Goal: Task Accomplishment & Management: Manage account settings

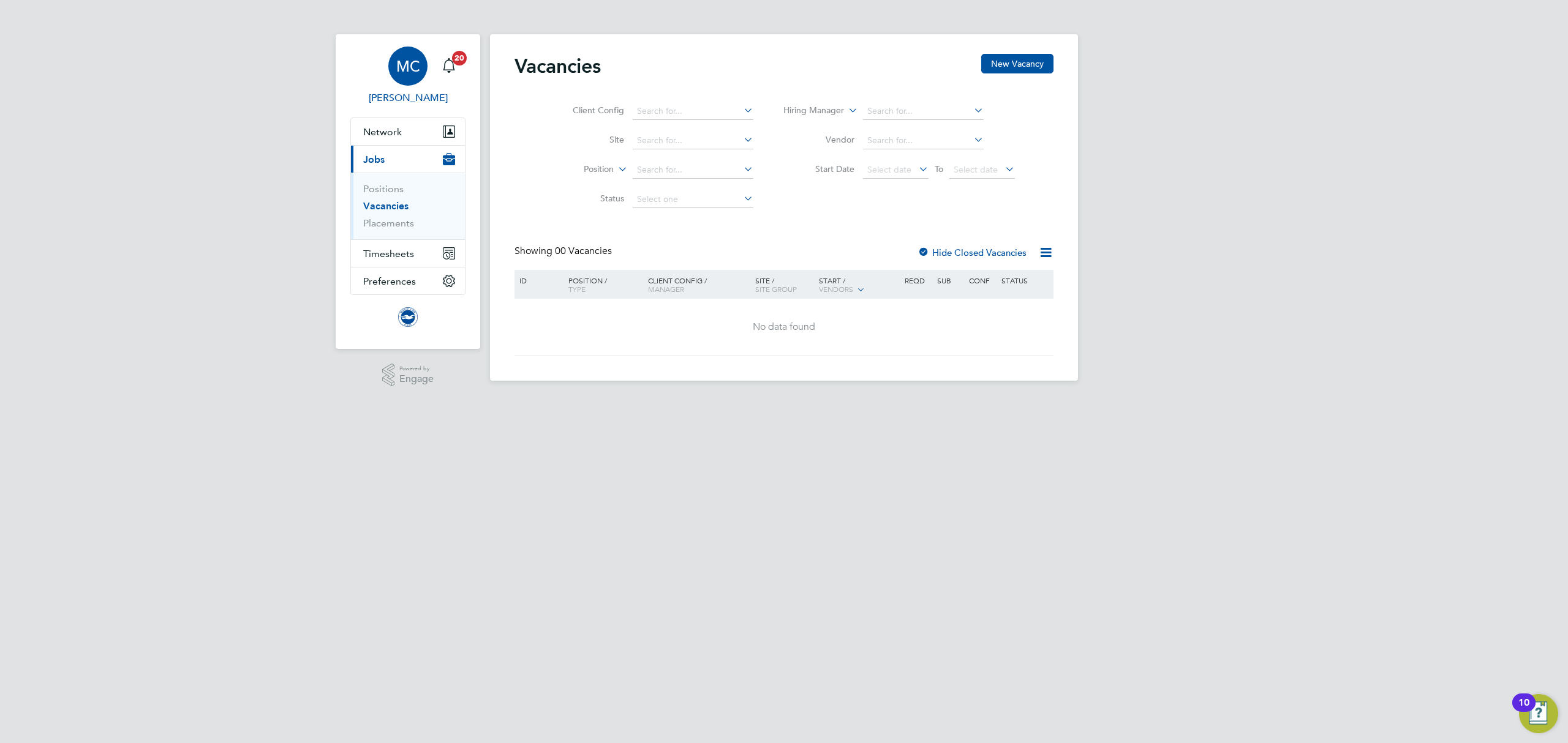
click at [392, 69] on div "MC" at bounding box center [408, 66] width 39 height 39
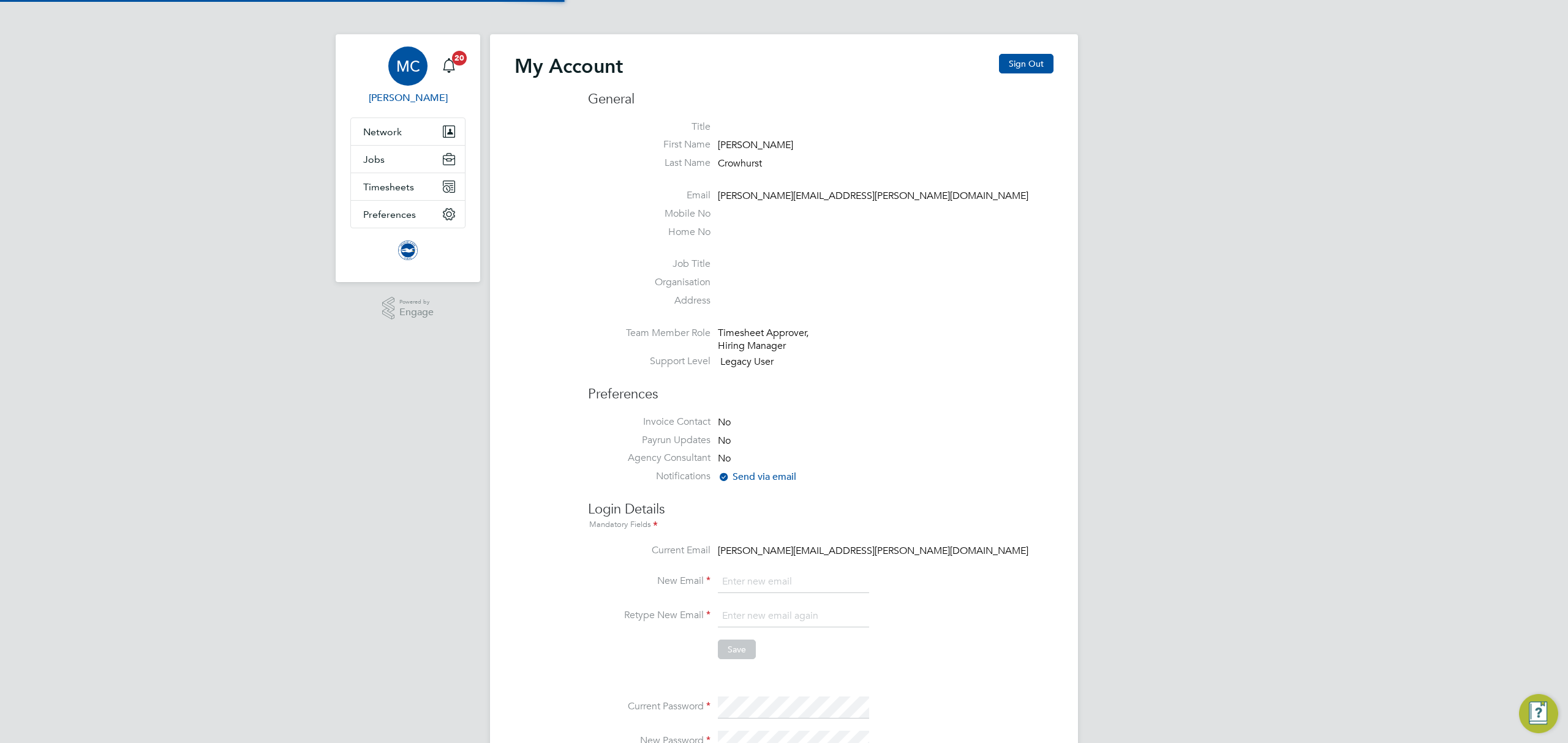
type input "[PERSON_NAME][EMAIL_ADDRESS][PERSON_NAME][DOMAIN_NAME]"
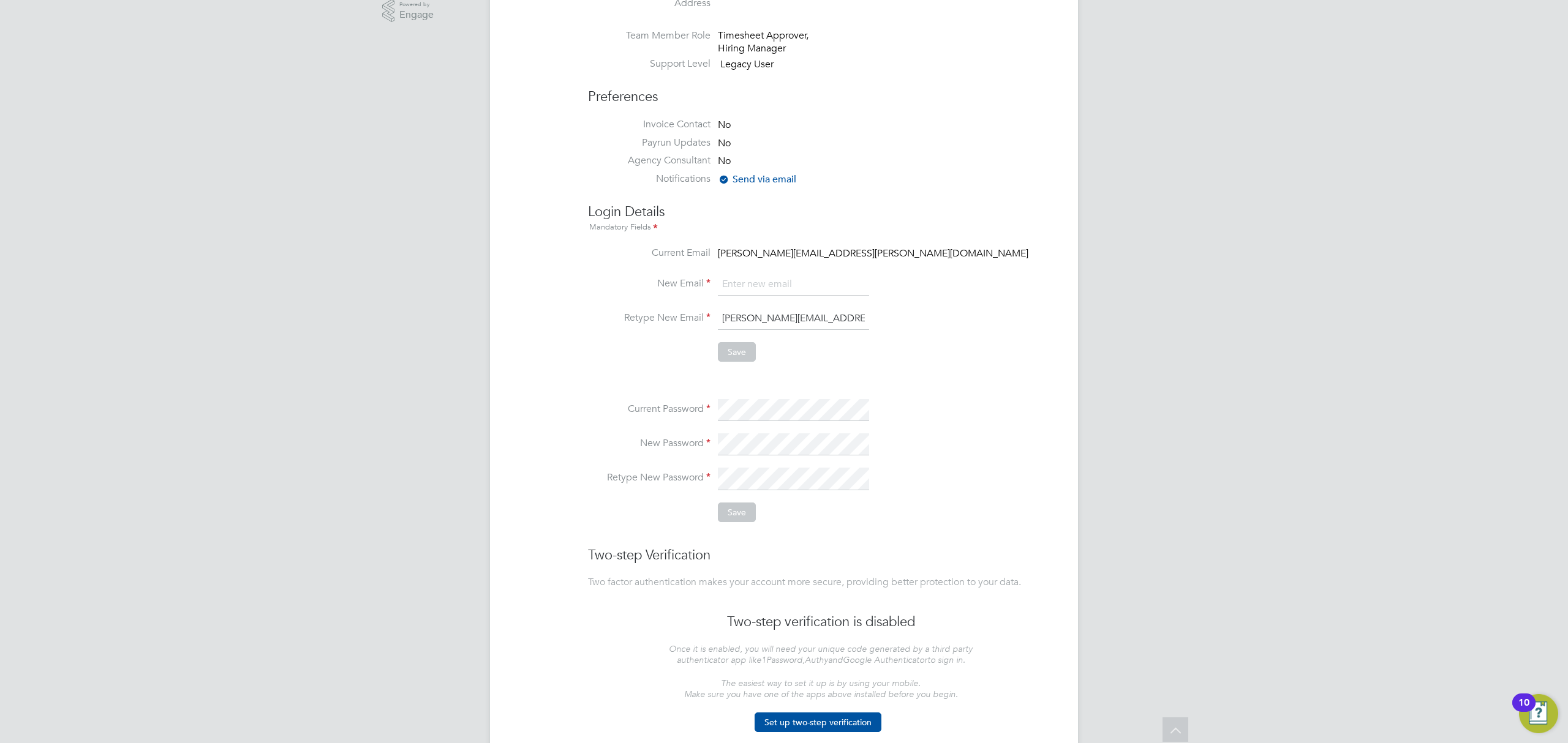
scroll to position [343, 0]
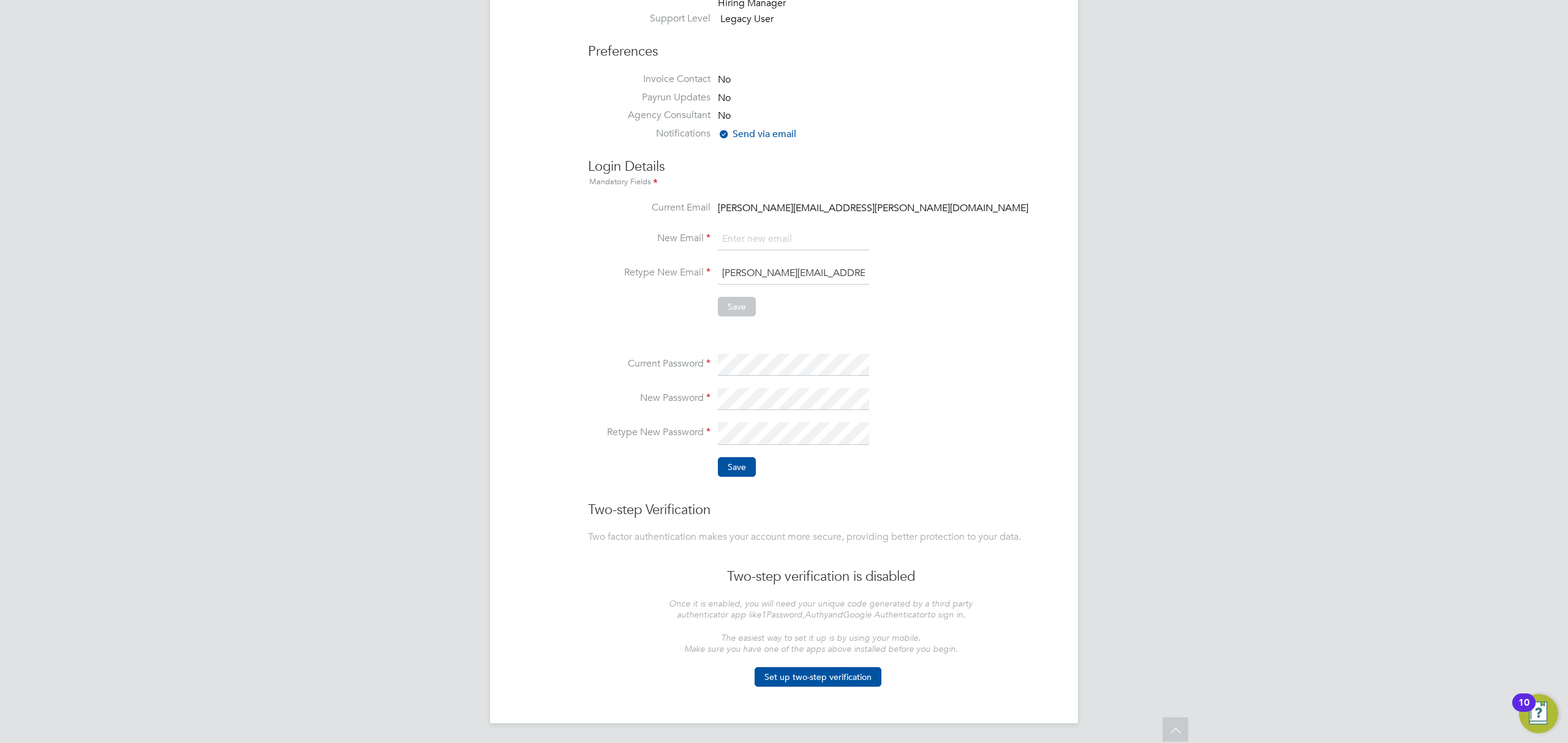
click at [1180, 387] on div "MC [PERSON_NAME] Notifications 20 Applications: Network Sites Workers Jobs Posi…" at bounding box center [784, 200] width 1568 height 1086
click at [748, 472] on button "Save" at bounding box center [737, 467] width 38 height 19
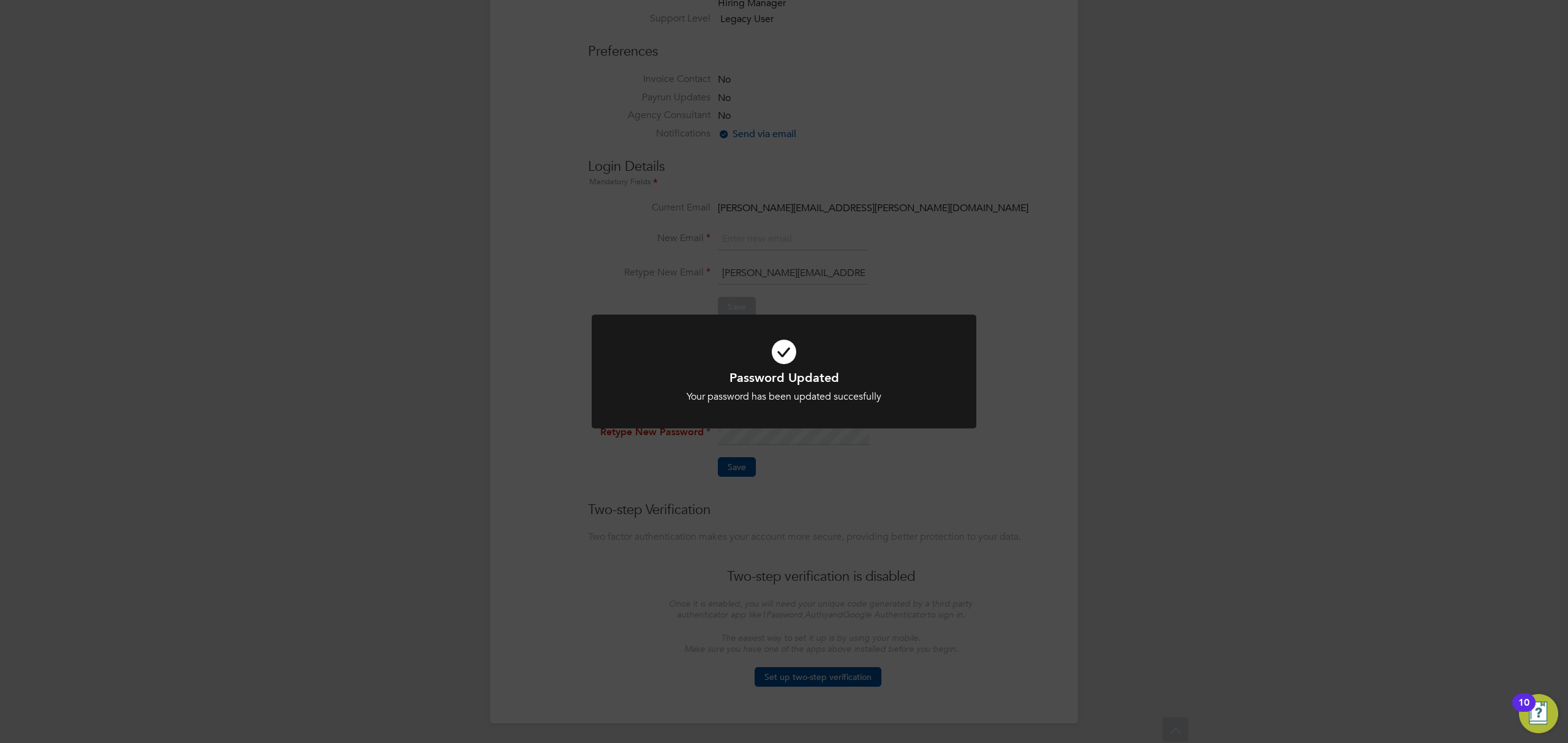
click at [574, 365] on div "Password Updated Your password has been updated succesfully Cancel Okay" at bounding box center [784, 371] width 1568 height 743
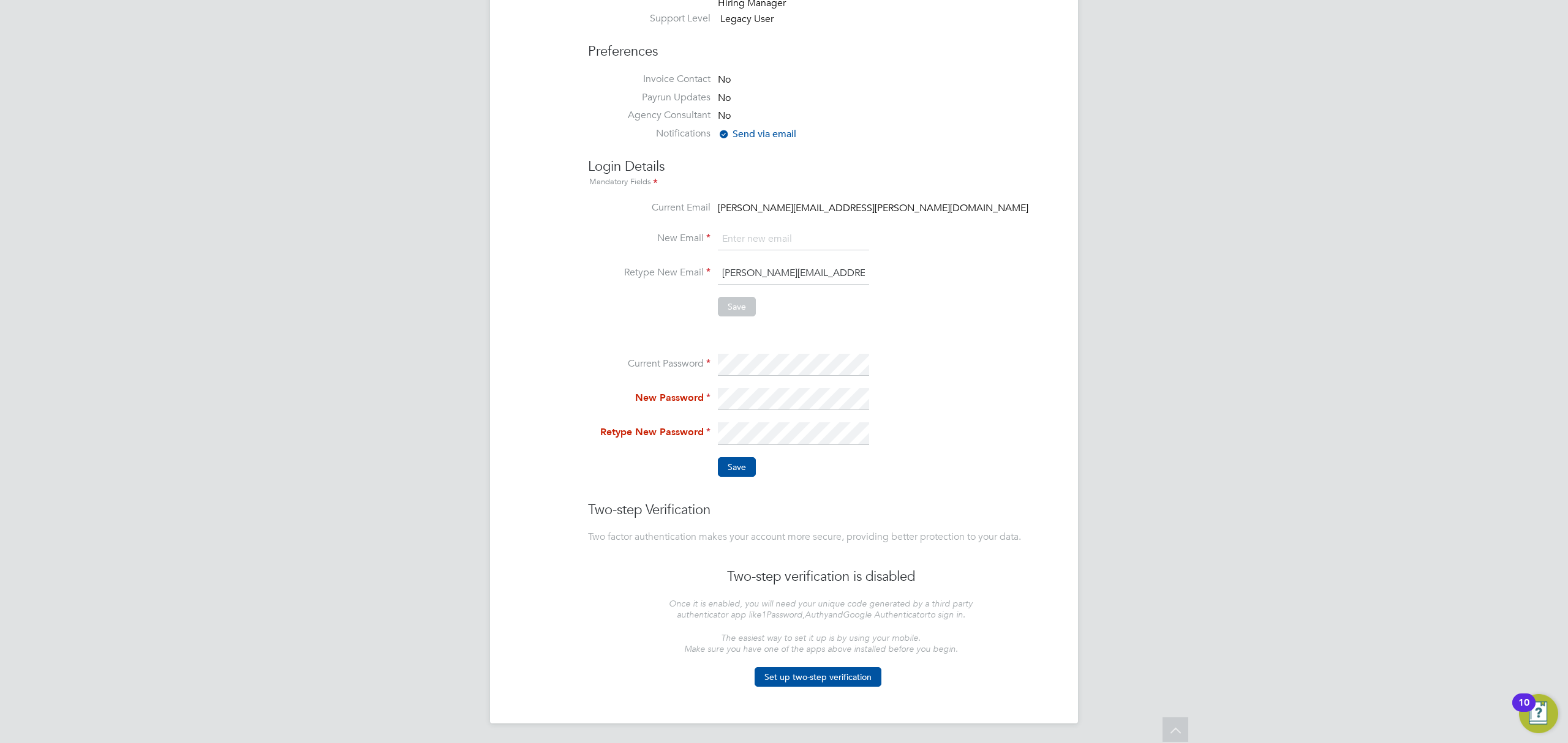
click at [687, 362] on div "My Account Sign Out General Title First Name [PERSON_NAME] Last Name [PERSON_NA…" at bounding box center [784, 207] width 588 height 1032
